Goal: Information Seeking & Learning: Learn about a topic

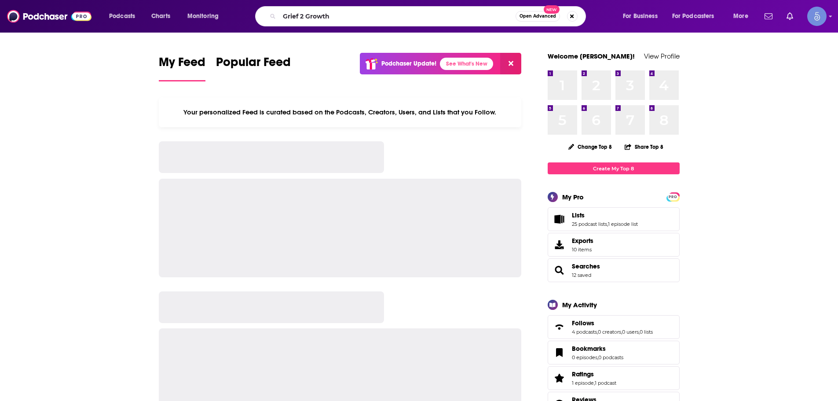
type input "Grief 2 Growth"
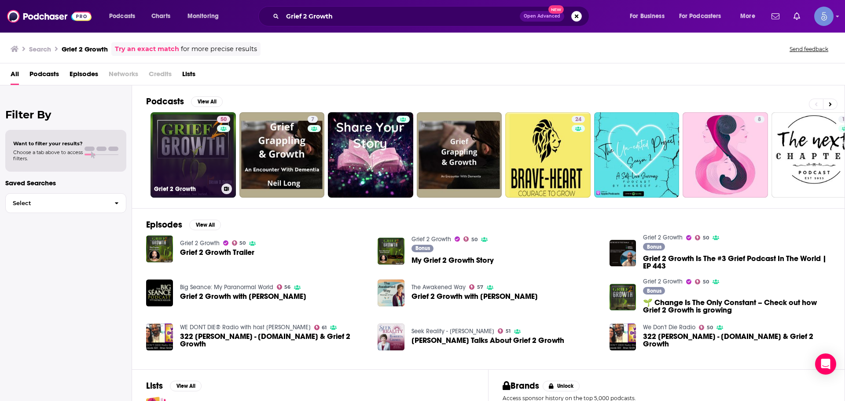
click at [206, 175] on link "50 Grief 2 Growth" at bounding box center [192, 154] width 85 height 85
